Goal: Answer question/provide support: Share knowledge or assist other users

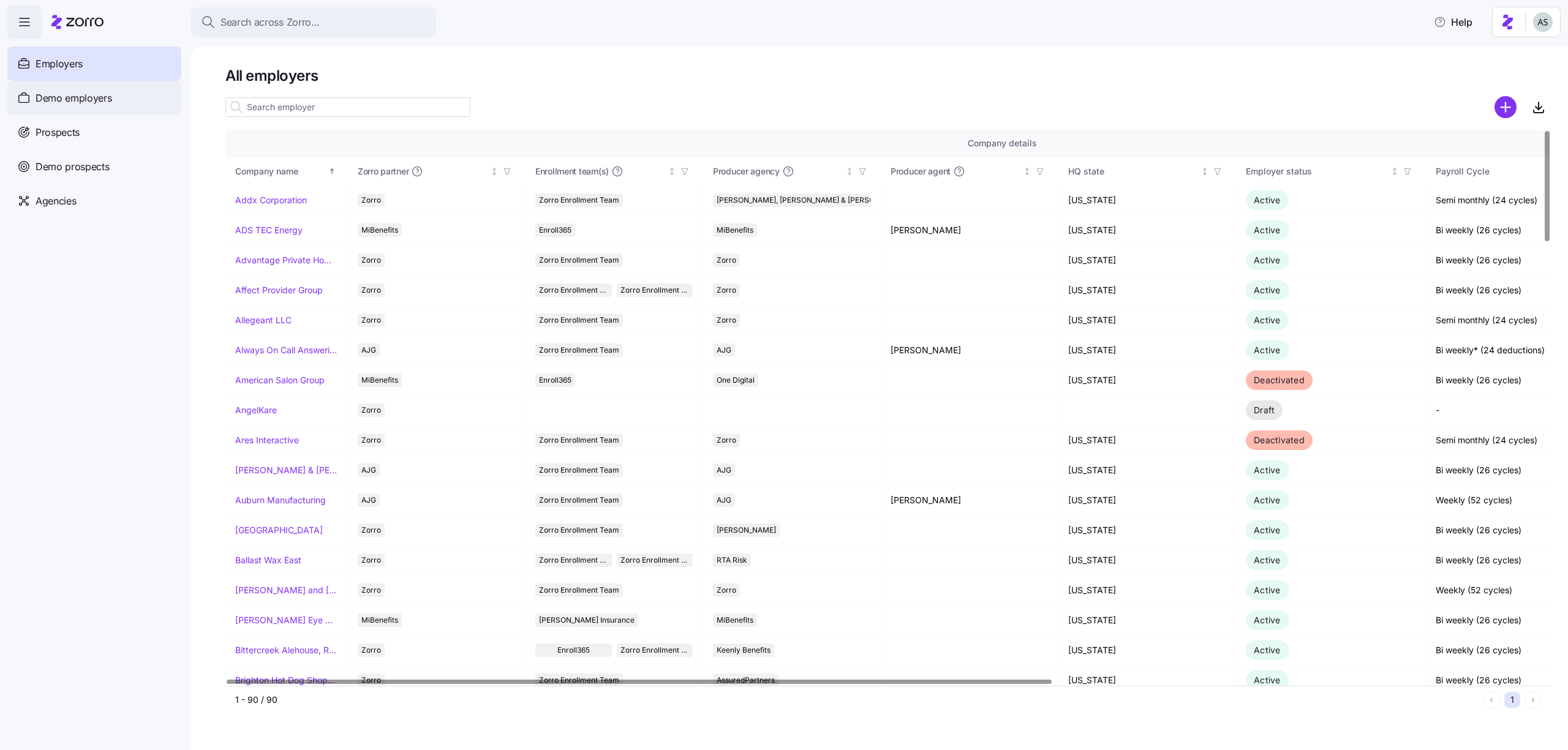
click at [60, 101] on span "Demo employers" at bounding box center [74, 98] width 77 height 15
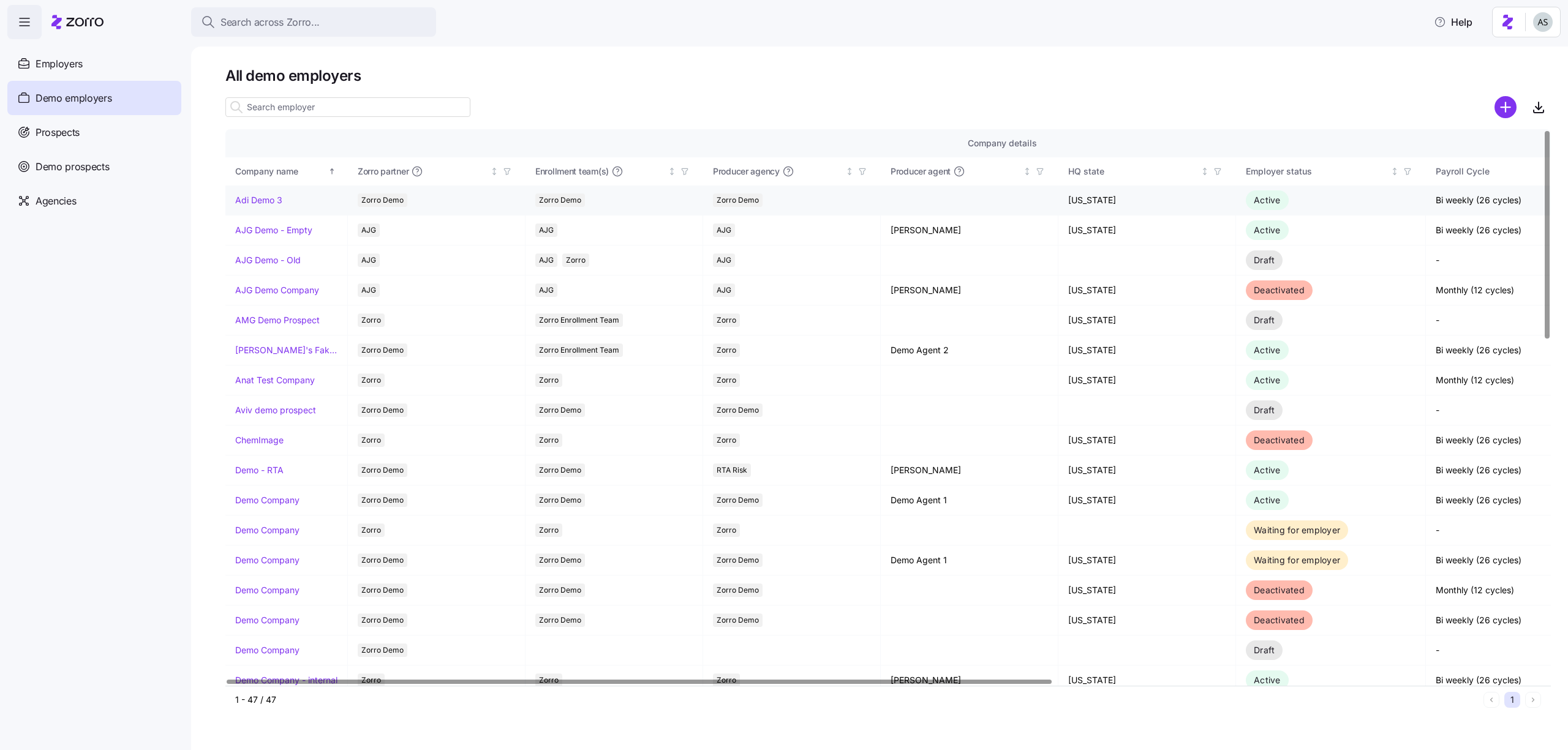
click at [255, 195] on link "Adi Demo 3" at bounding box center [258, 200] width 47 height 12
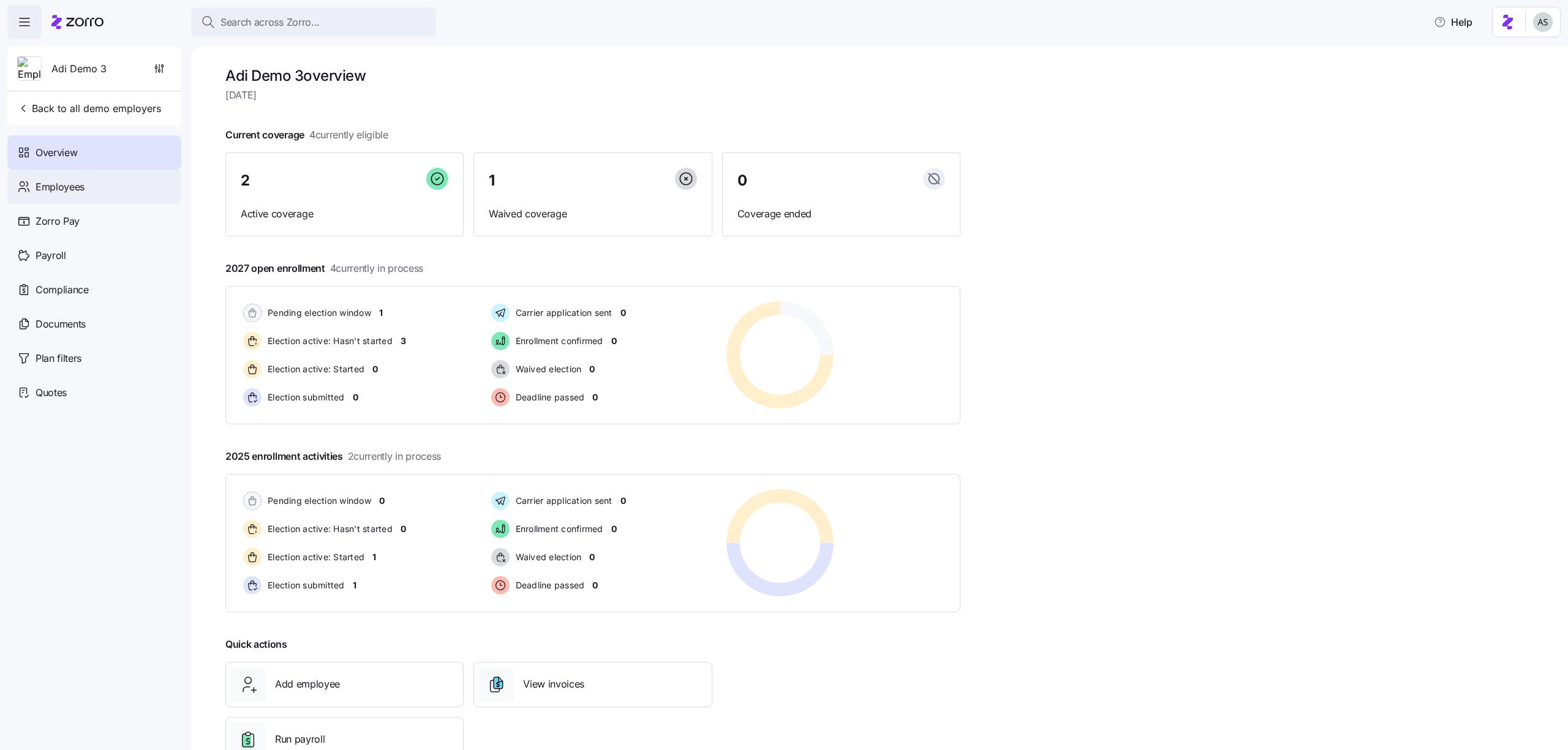
click at [116, 183] on div "Employees" at bounding box center [94, 186] width 174 height 34
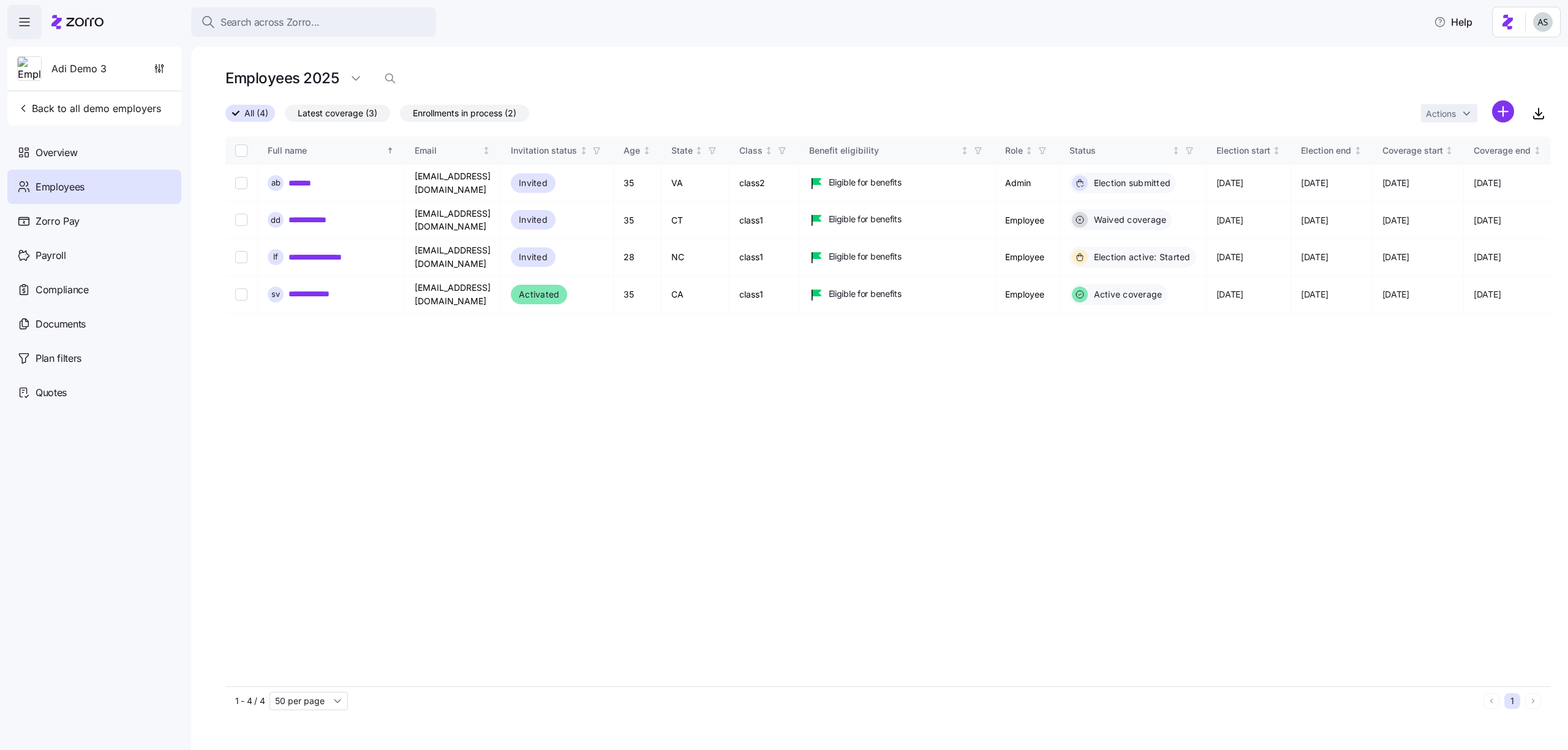
click at [349, 113] on span "Latest coverage (3)" at bounding box center [337, 113] width 80 height 16
click at [285, 117] on input "Latest coverage (3)" at bounding box center [285, 117] width 0 height 0
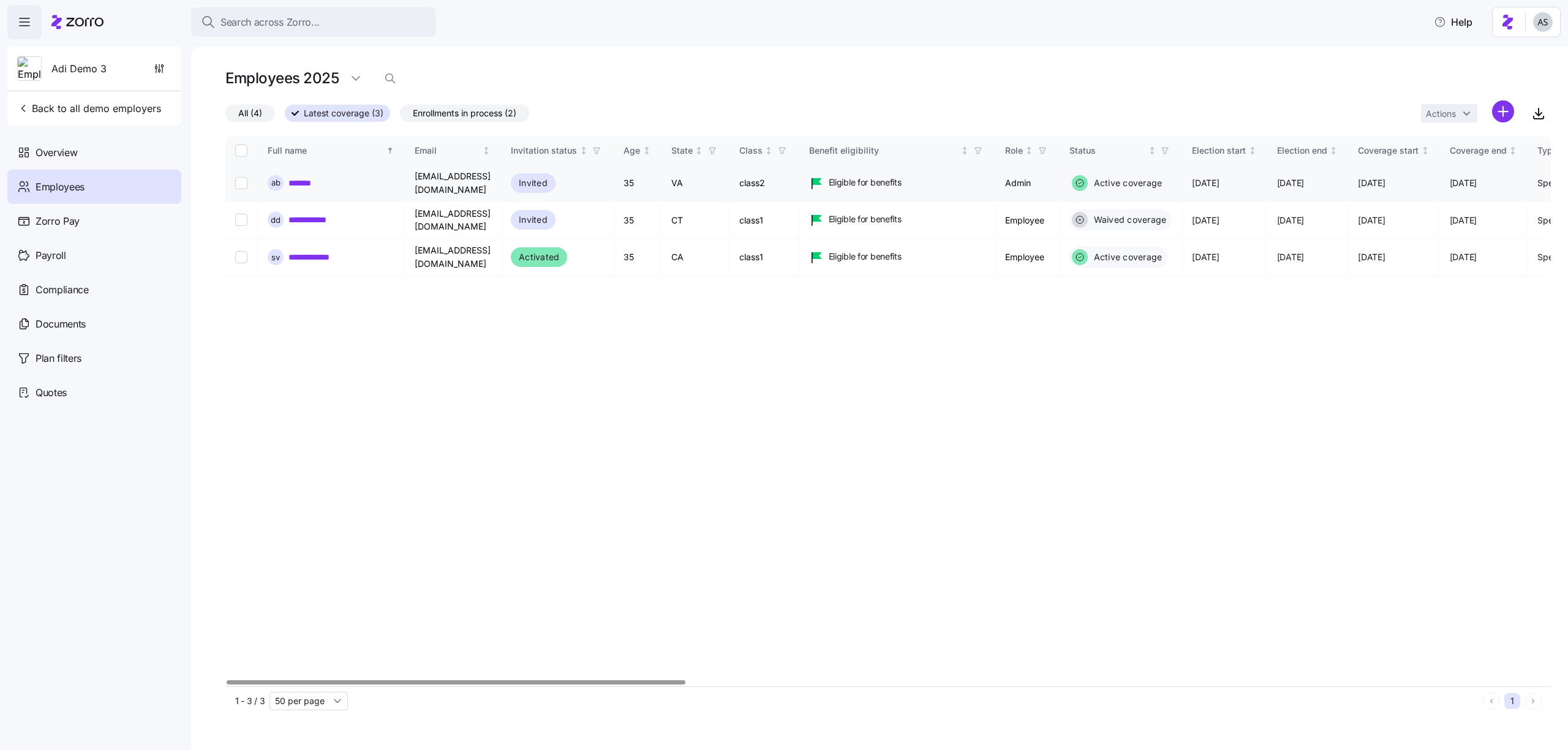
click at [299, 180] on link "*******" at bounding box center [305, 183] width 33 height 12
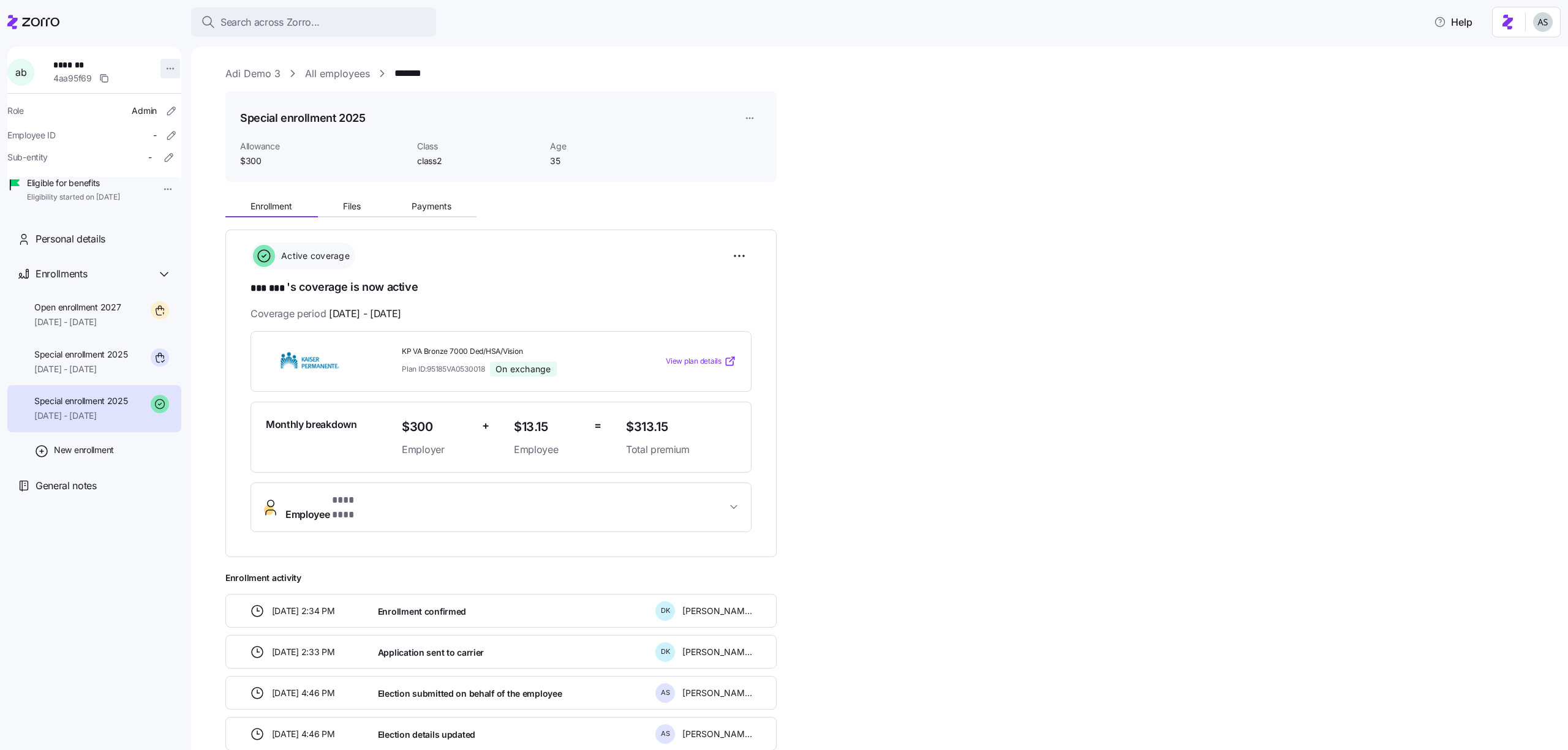
click at [158, 69] on html "**********" at bounding box center [784, 371] width 1568 height 742
click at [211, 159] on div "Log in as" at bounding box center [196, 156] width 36 height 14
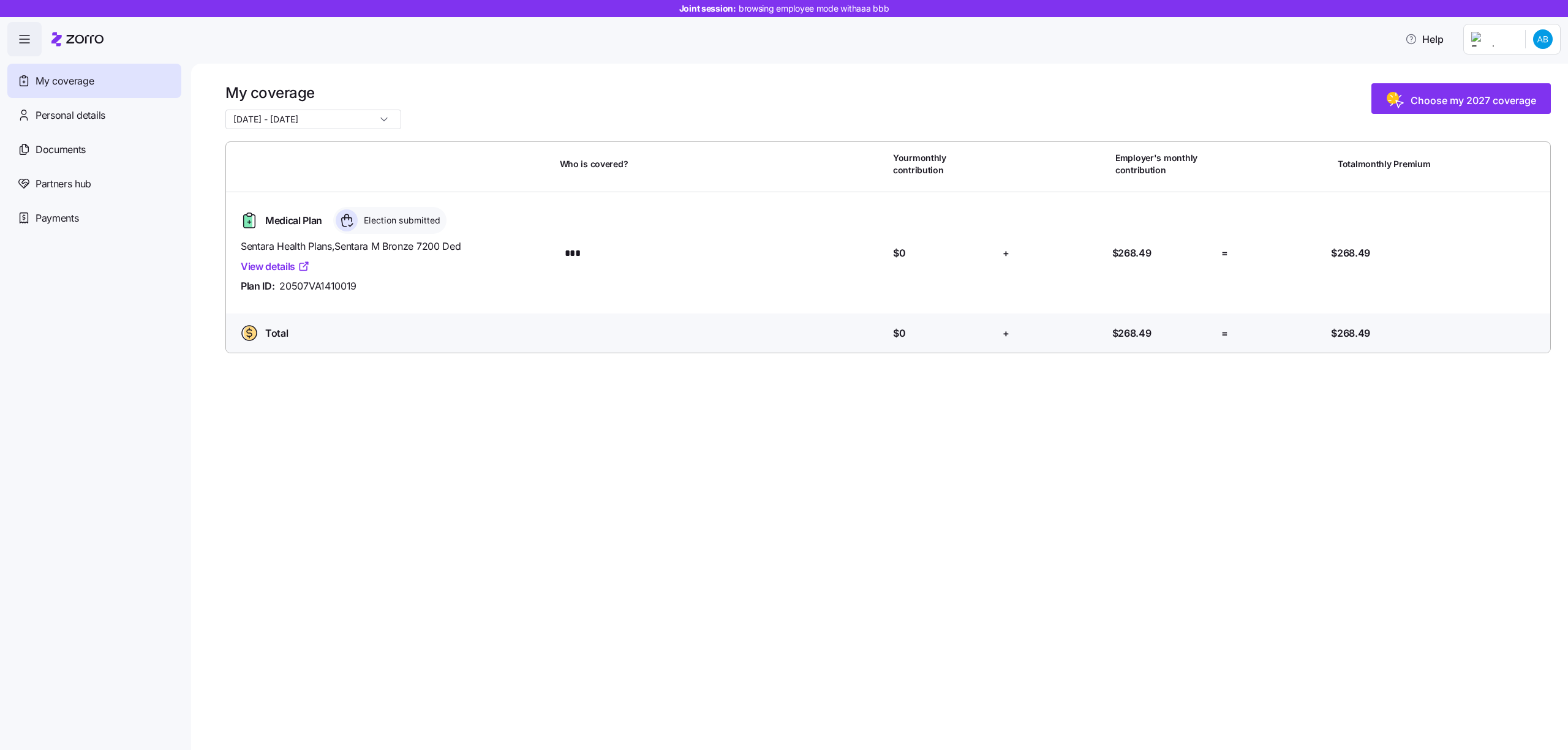
click at [31, 48] on span "button" at bounding box center [25, 39] width 33 height 33
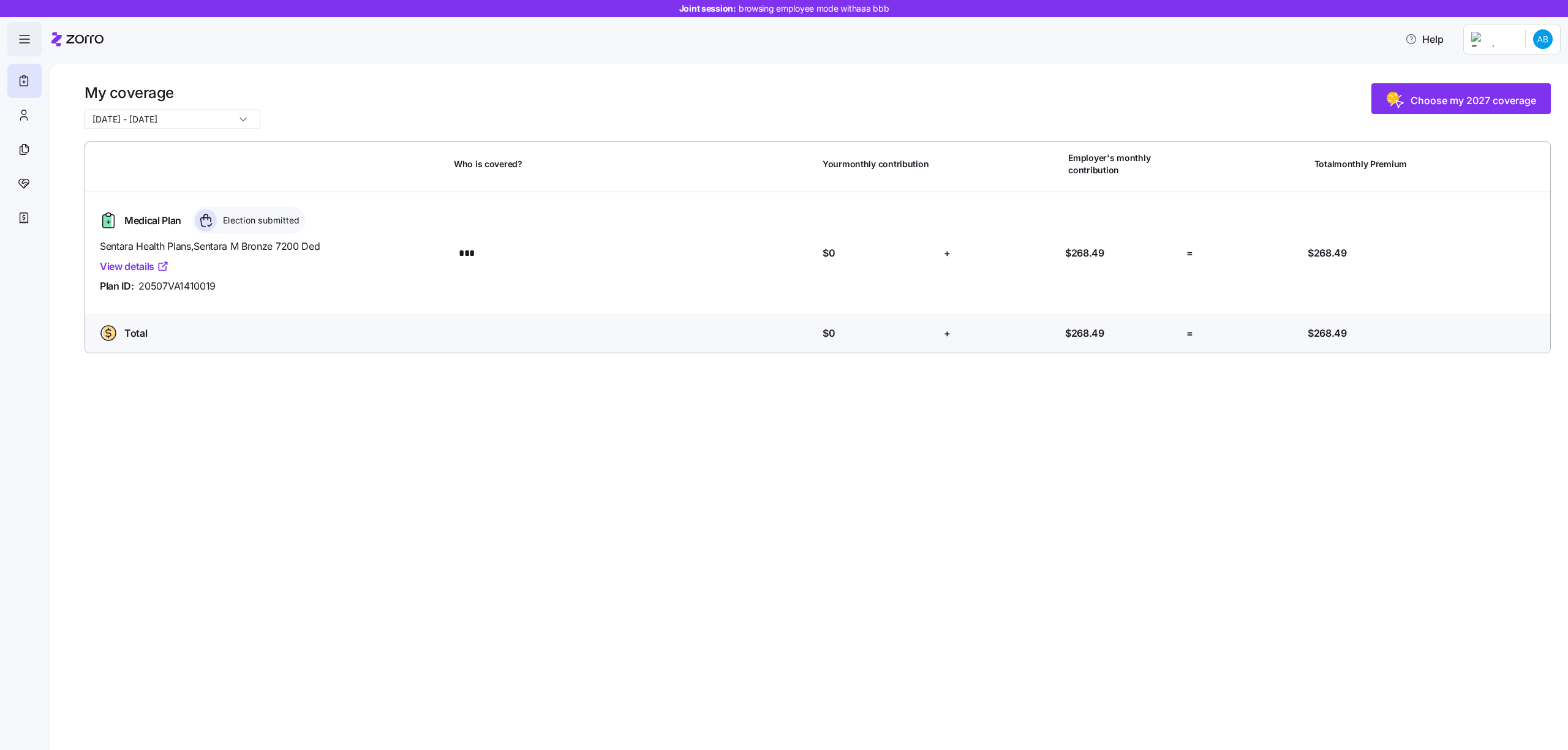
click at [31, 48] on span "button" at bounding box center [25, 39] width 33 height 33
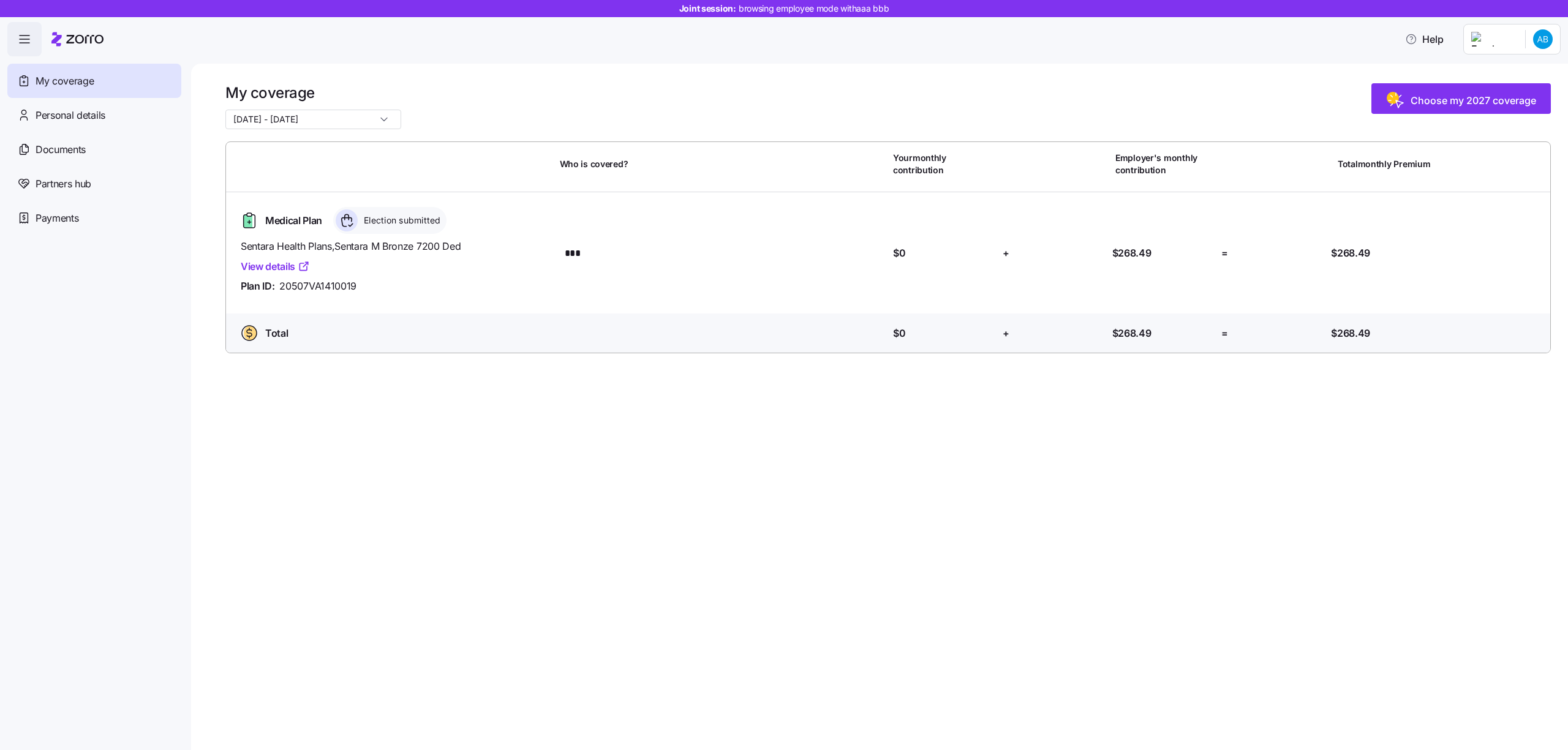
click at [31, 48] on span "button" at bounding box center [25, 39] width 33 height 33
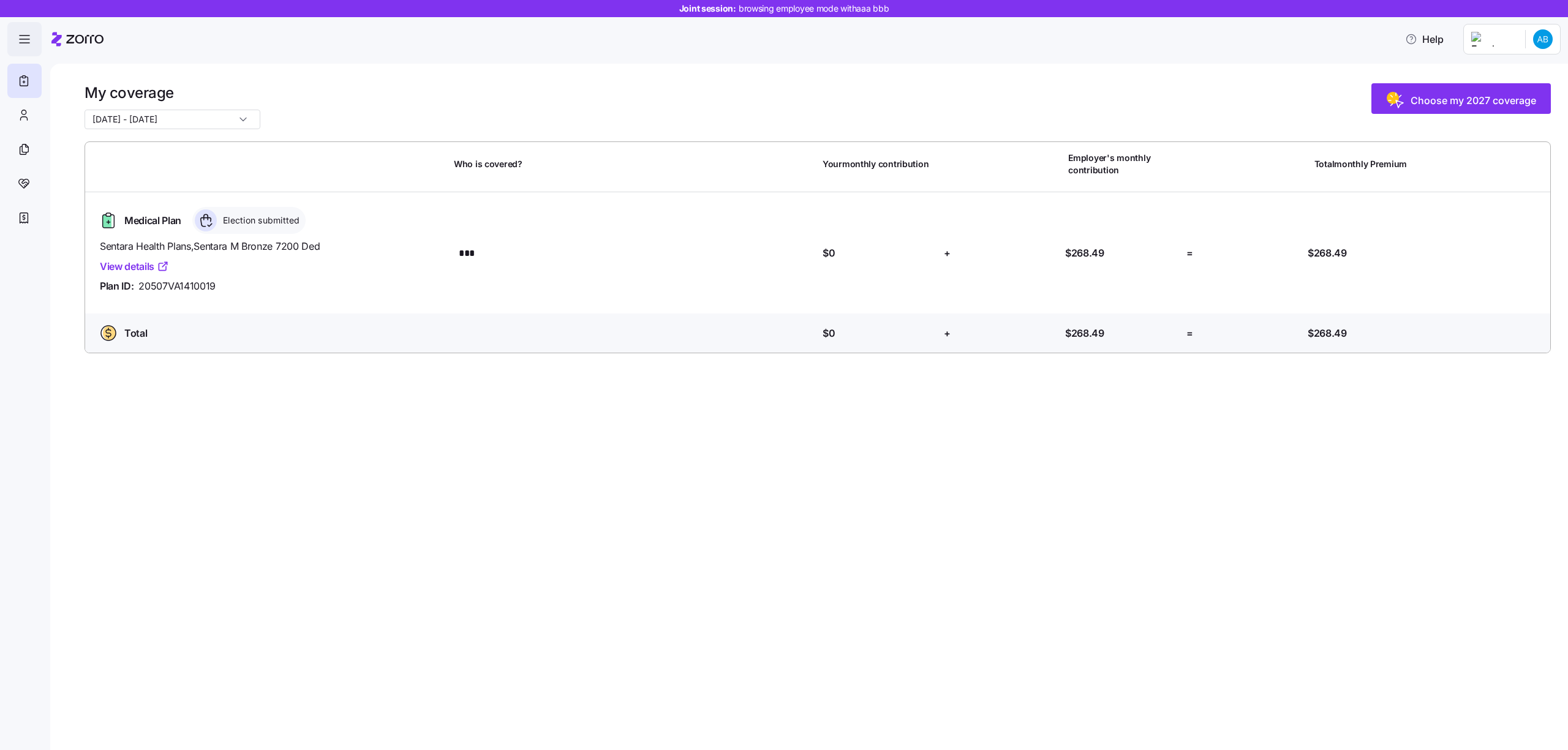
click at [31, 48] on span "button" at bounding box center [25, 39] width 33 height 33
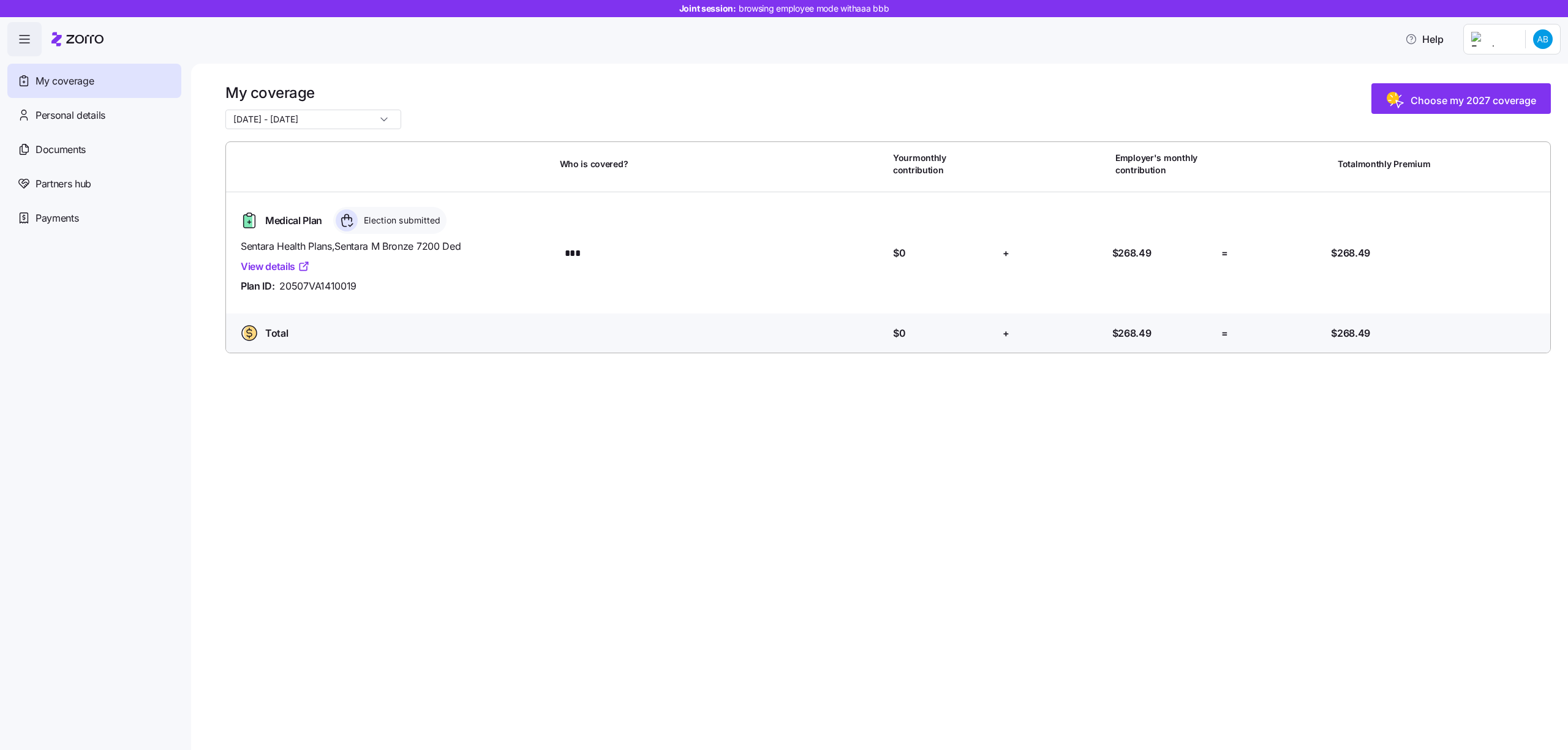
click at [31, 48] on span "button" at bounding box center [25, 39] width 33 height 33
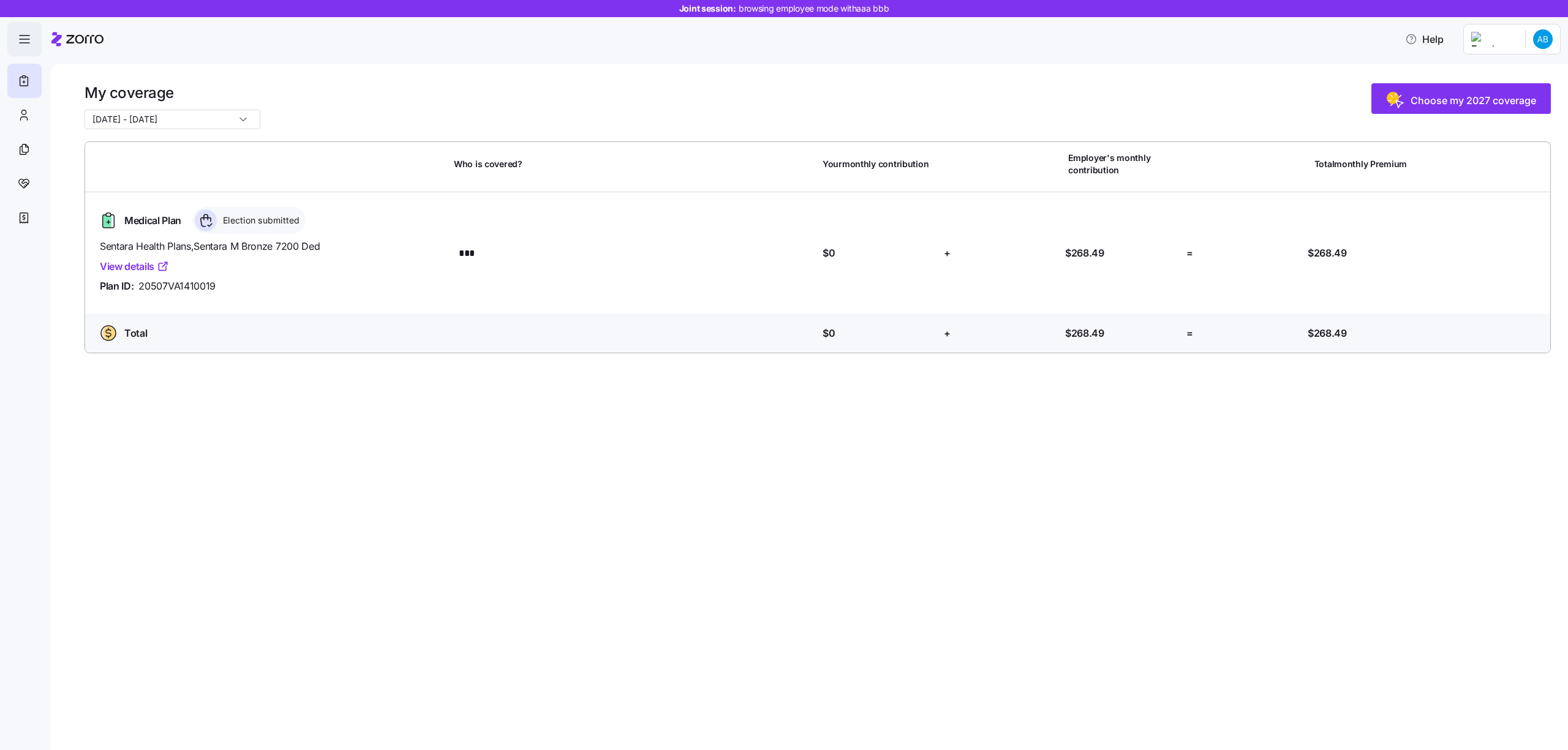
click at [31, 48] on span "button" at bounding box center [25, 39] width 33 height 33
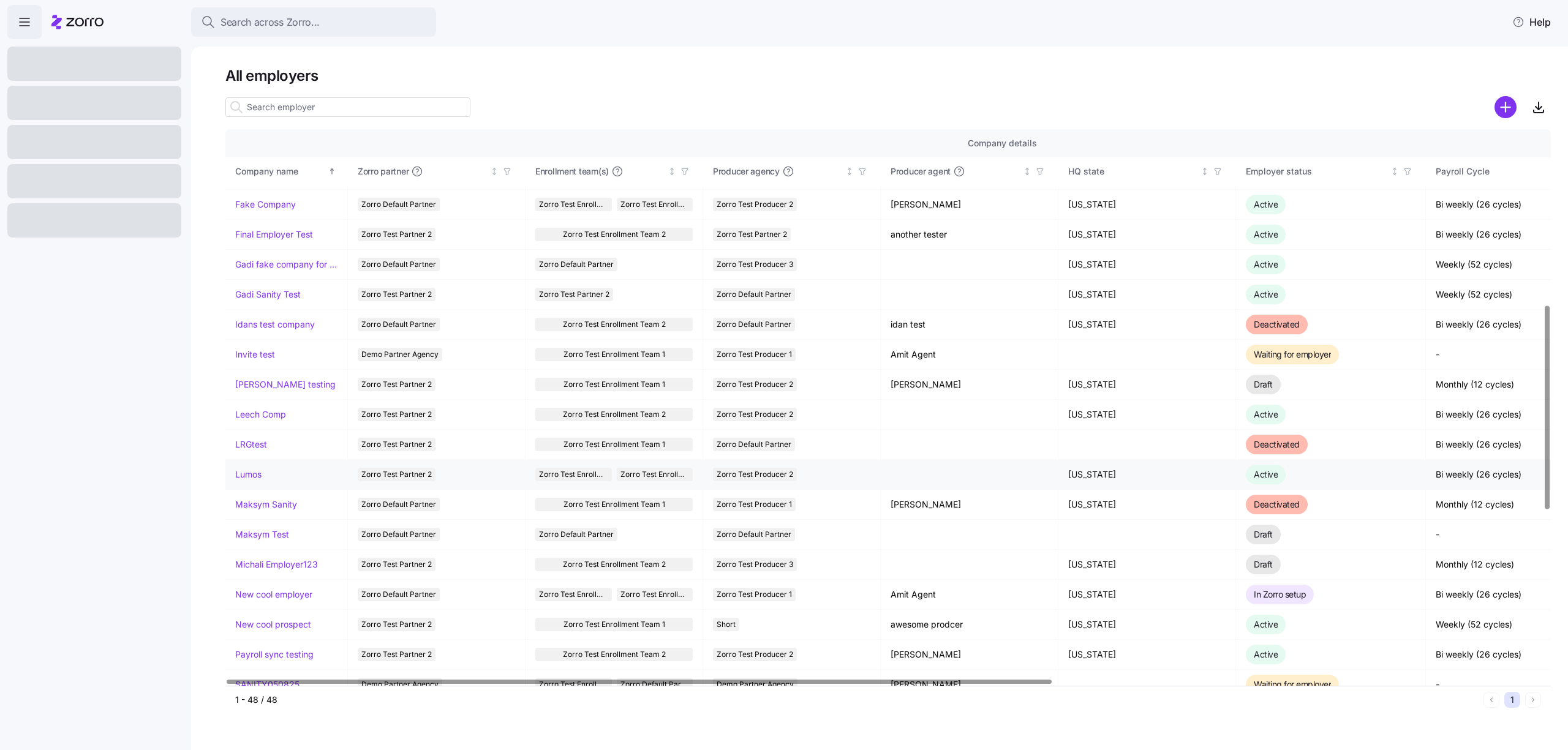
scroll to position [478, 0]
click at [256, 467] on link "Lumos" at bounding box center [248, 472] width 27 height 12
